Goal: Task Accomplishment & Management: Manage account settings

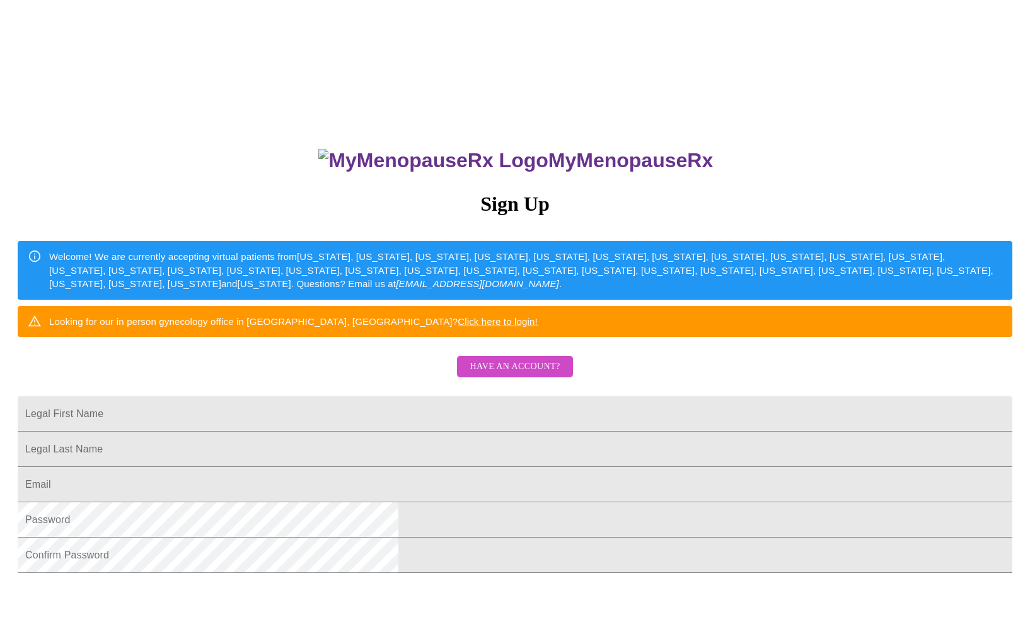
click at [525, 375] on span "Have an account?" at bounding box center [515, 367] width 90 height 16
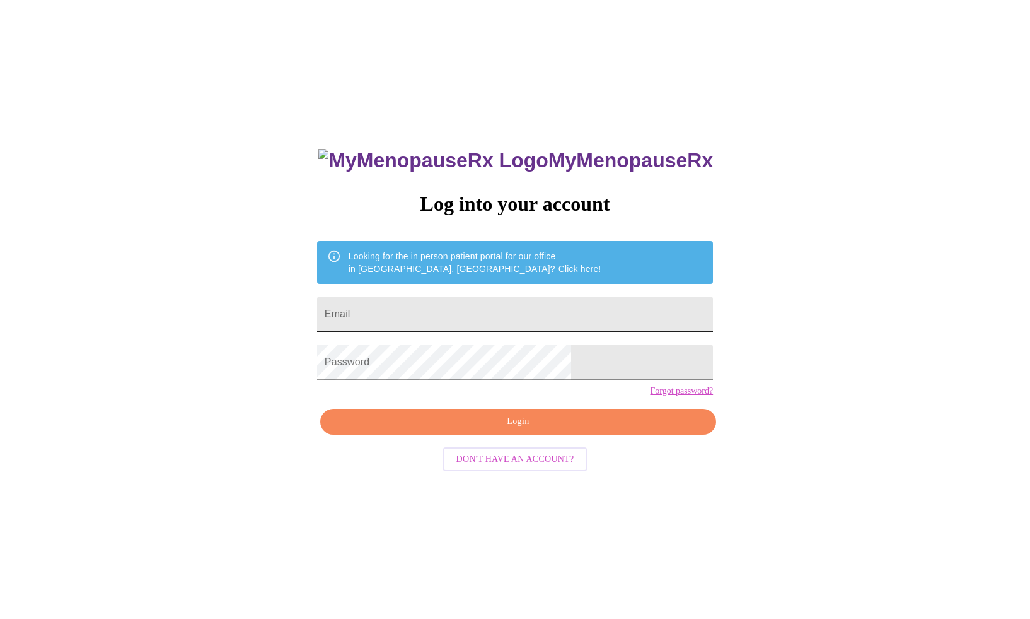
click at [463, 317] on input "Email" at bounding box center [515, 313] width 396 height 35
type input "[EMAIL_ADDRESS][DOMAIN_NAME]"
click at [519, 429] on span "Login" at bounding box center [518, 422] width 367 height 16
click at [531, 429] on span "Login" at bounding box center [518, 422] width 367 height 16
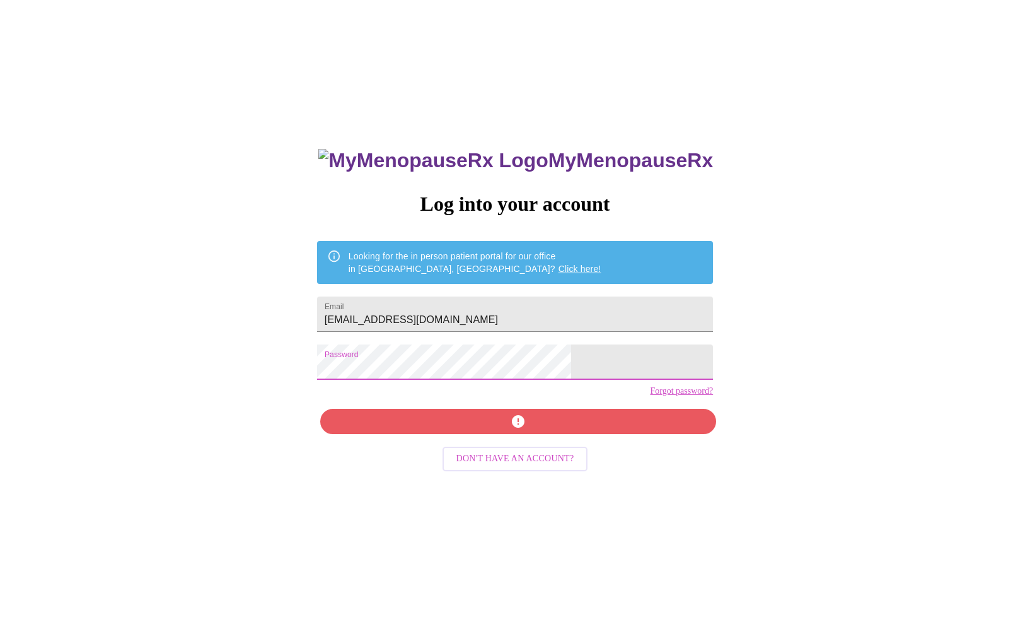
click at [362, 386] on div "MyMenopauseRx Log into your account Looking for the in person patient portal fo…" at bounding box center [515, 376] width 1020 height 742
click at [387, 376] on div "MyMenopauseRx Log into your account Looking for the in person patient portal fo…" at bounding box center [515, 438] width 421 height 619
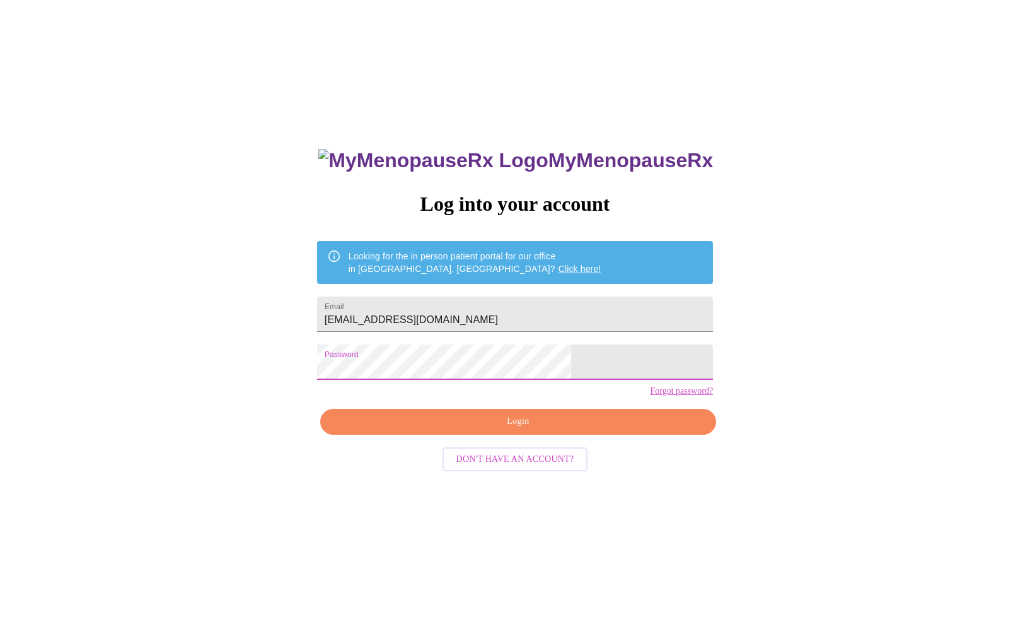
click at [463, 429] on span "Login" at bounding box center [518, 422] width 367 height 16
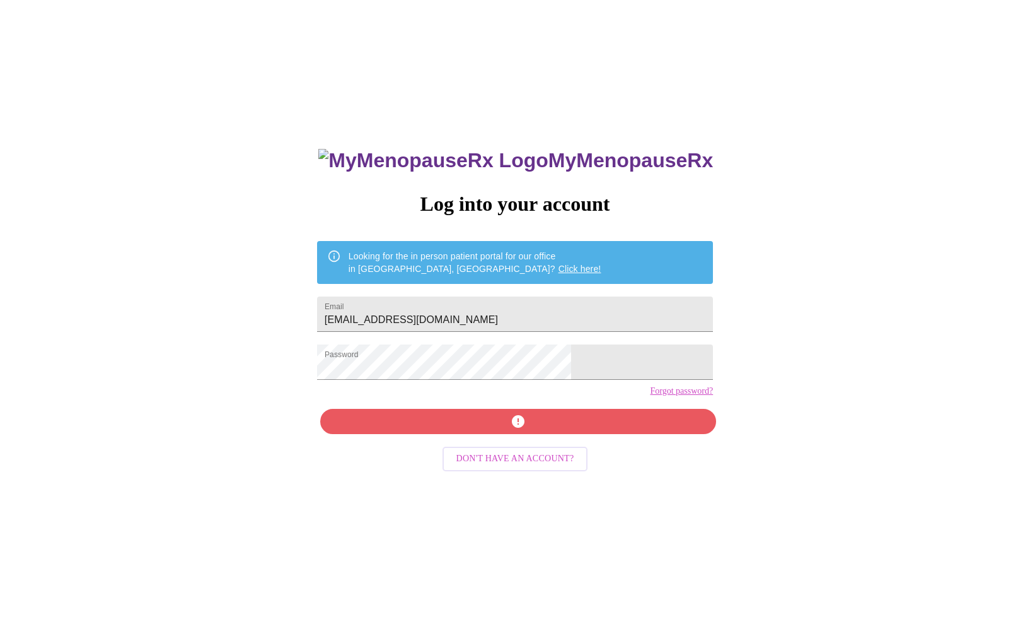
click at [497, 434] on div "MyMenopauseRx Log into your account Looking for the in person patient portal fo…" at bounding box center [515, 438] width 421 height 619
click at [499, 441] on div "MyMenopauseRx Log into your account Looking for the in person patient portal fo…" at bounding box center [515, 438] width 421 height 619
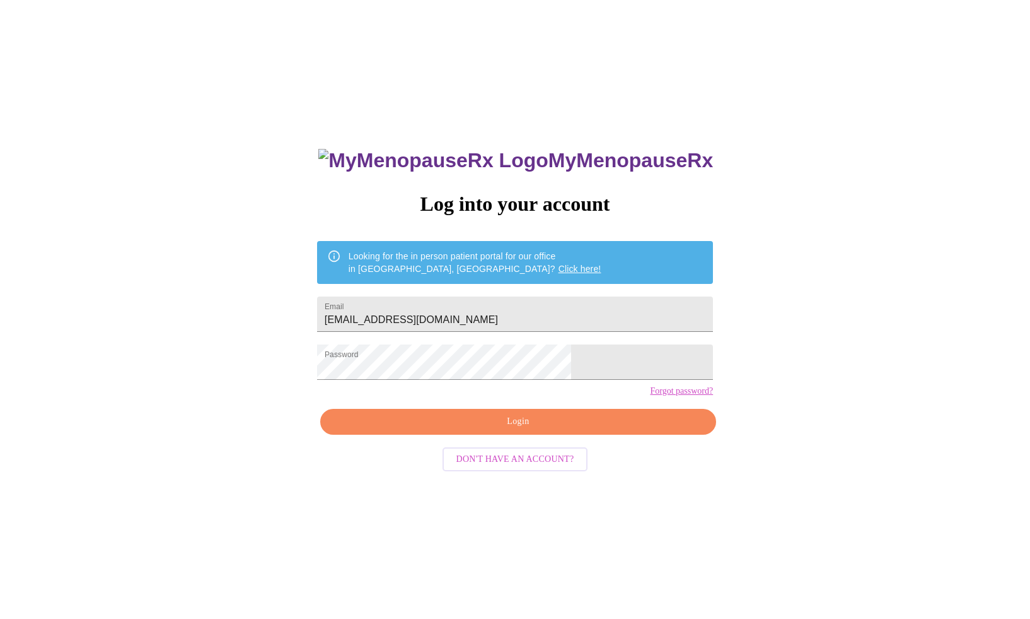
click at [650, 396] on link "Forgot password?" at bounding box center [681, 391] width 63 height 10
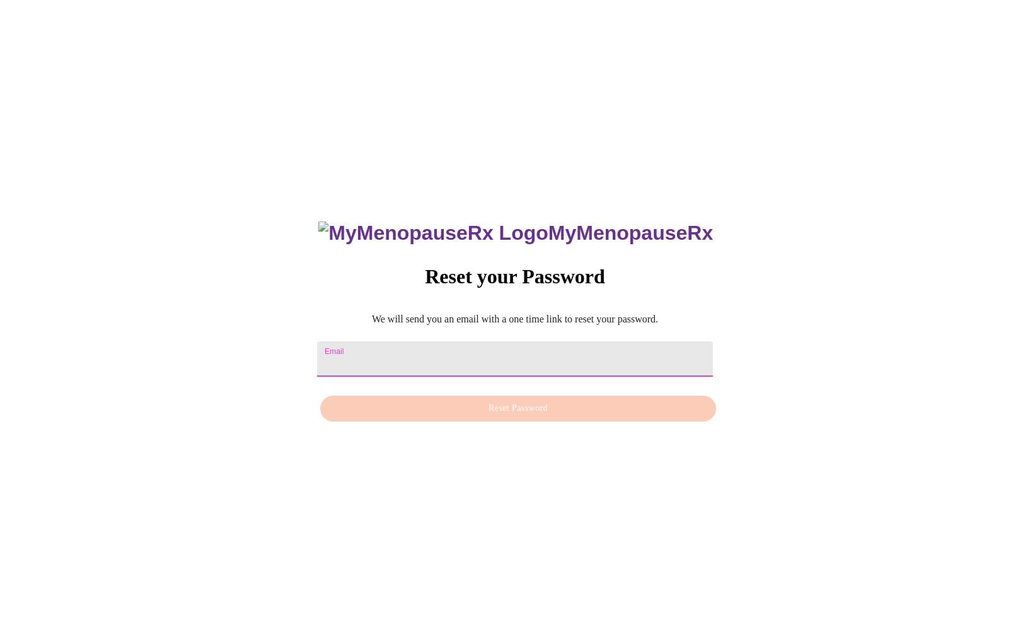
click at [562, 344] on input "Email" at bounding box center [515, 358] width 396 height 35
type input "[EMAIL_ADDRESS][DOMAIN_NAME]"
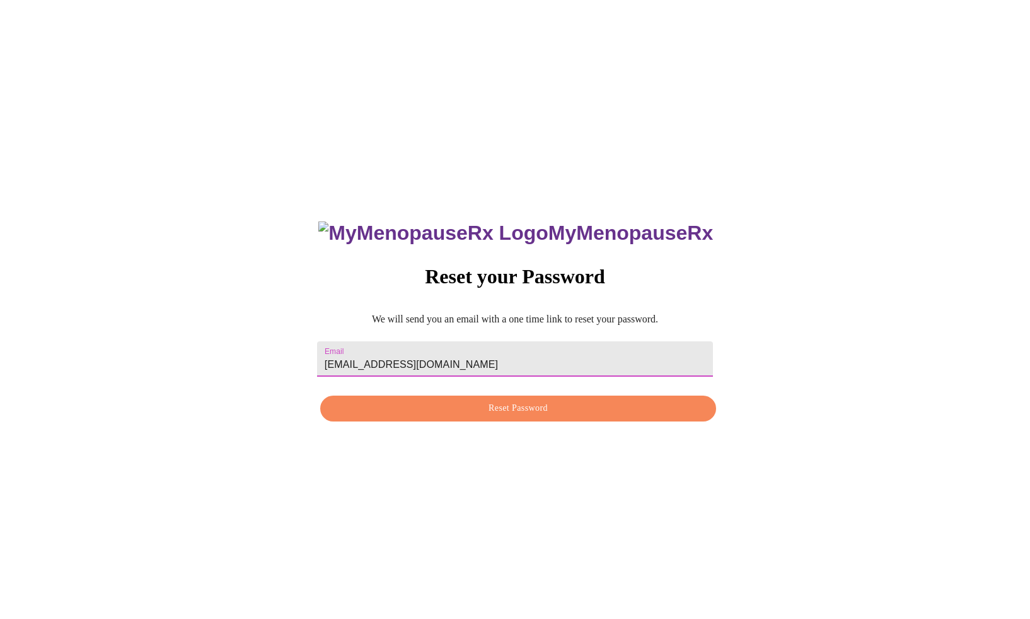
click at [516, 411] on span "Reset Password" at bounding box center [518, 408] width 367 height 16
